Goal: Information Seeking & Learning: Check status

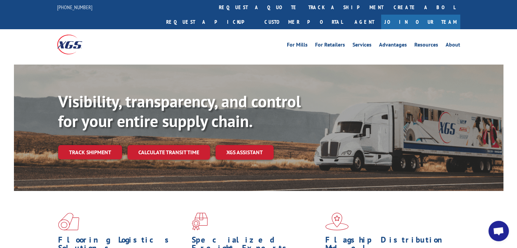
click at [303, 6] on link "track a shipment" at bounding box center [345, 7] width 85 height 15
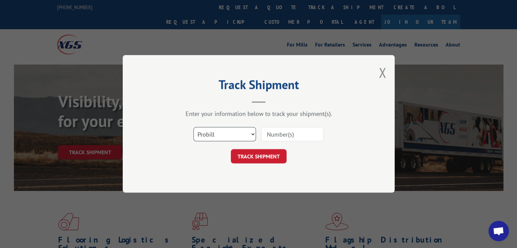
click at [225, 140] on select "Select category... Probill BOL PO" at bounding box center [224, 135] width 63 height 14
select select "po"
click at [193, 128] on select "Select category... Probill BOL PO" at bounding box center [224, 135] width 63 height 14
click at [273, 140] on input at bounding box center [292, 135] width 63 height 14
paste input "03519002"
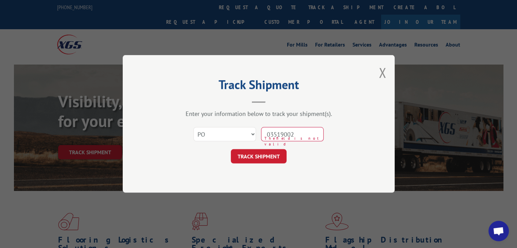
click at [284, 137] on input "03519002" at bounding box center [292, 135] width 63 height 14
click at [281, 137] on input "03519002" at bounding box center [292, 135] width 63 height 14
click at [282, 137] on input "03519002" at bounding box center [292, 135] width 63 height 14
click at [279, 132] on input "03519002" at bounding box center [292, 135] width 63 height 14
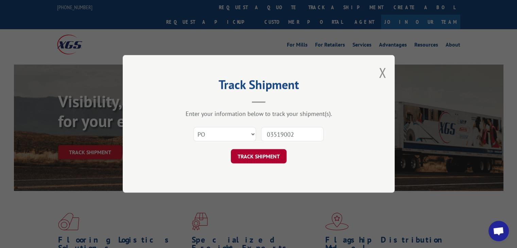
type input "03519002"
click at [275, 153] on button "TRACK SHIPMENT" at bounding box center [259, 157] width 56 height 14
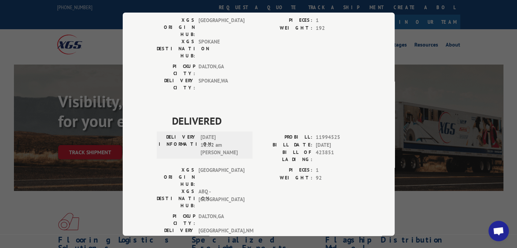
scroll to position [193, 0]
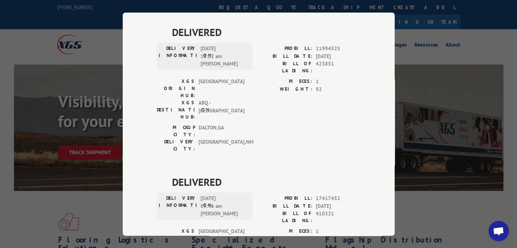
click at [410, 102] on div "Track Shipment DELIVERED DELIVERY INFORMATION: PROBILL: 9886600 BILL DATE: [DAT…" at bounding box center [258, 124] width 517 height 248
click at [434, 99] on div "Track Shipment DELIVERED DELIVERY INFORMATION: PROBILL: 9886600 BILL DATE: [DAT…" at bounding box center [258, 124] width 517 height 248
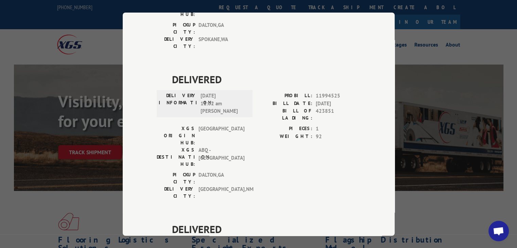
scroll to position [0, 0]
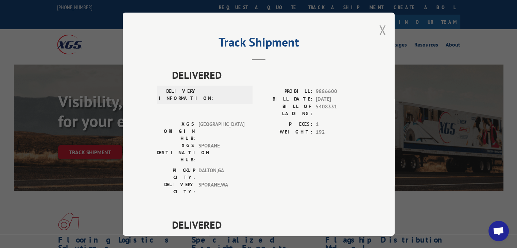
click at [379, 28] on button "Close modal" at bounding box center [382, 30] width 7 height 18
